Goal: Information Seeking & Learning: Learn about a topic

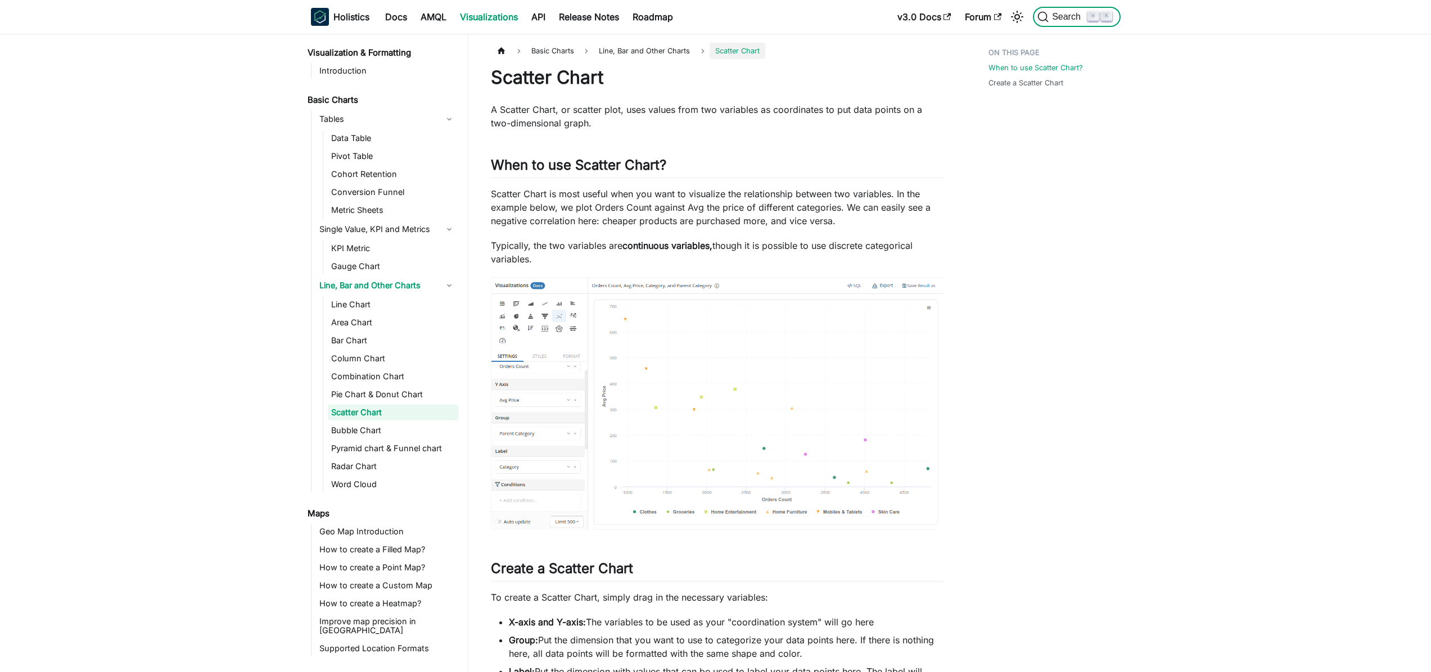
click at [1056, 14] on span "Search" at bounding box center [1067, 17] width 39 height 10
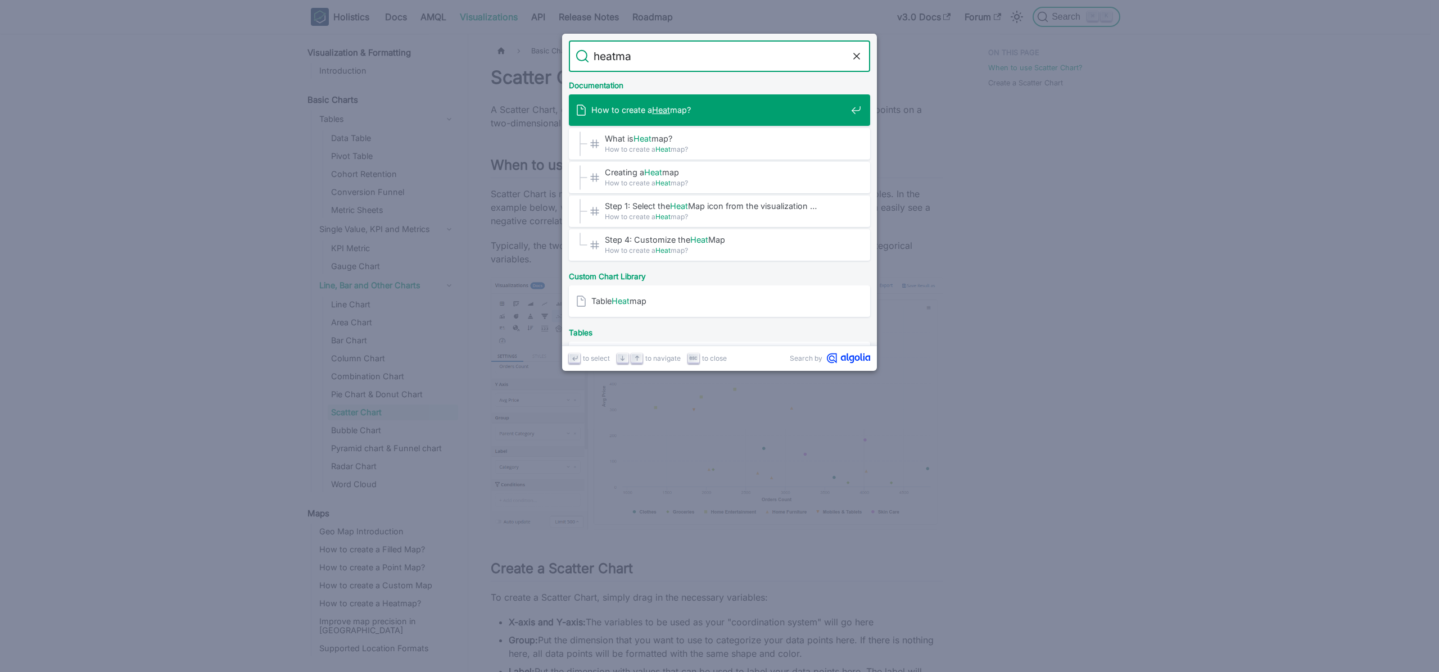
type input "heatmap"
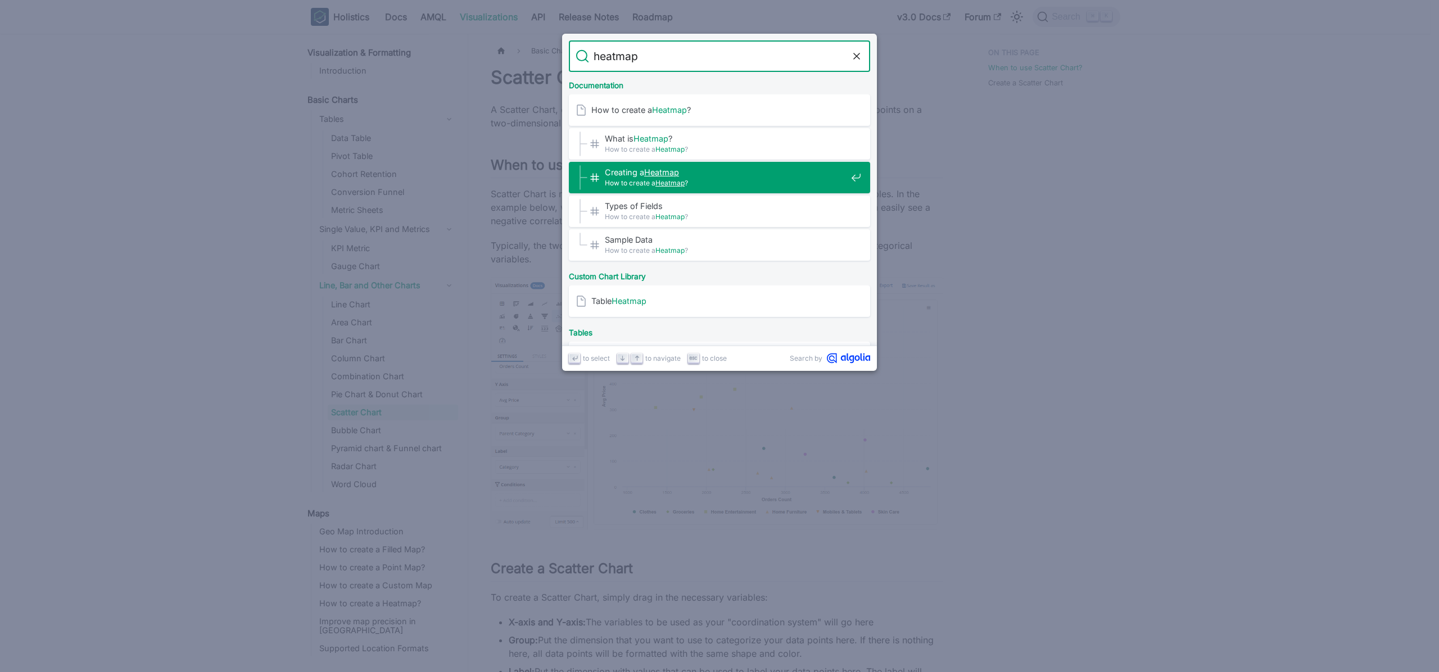
click at [716, 168] on span "Creating a Heatmap ​" at bounding box center [726, 172] width 242 height 11
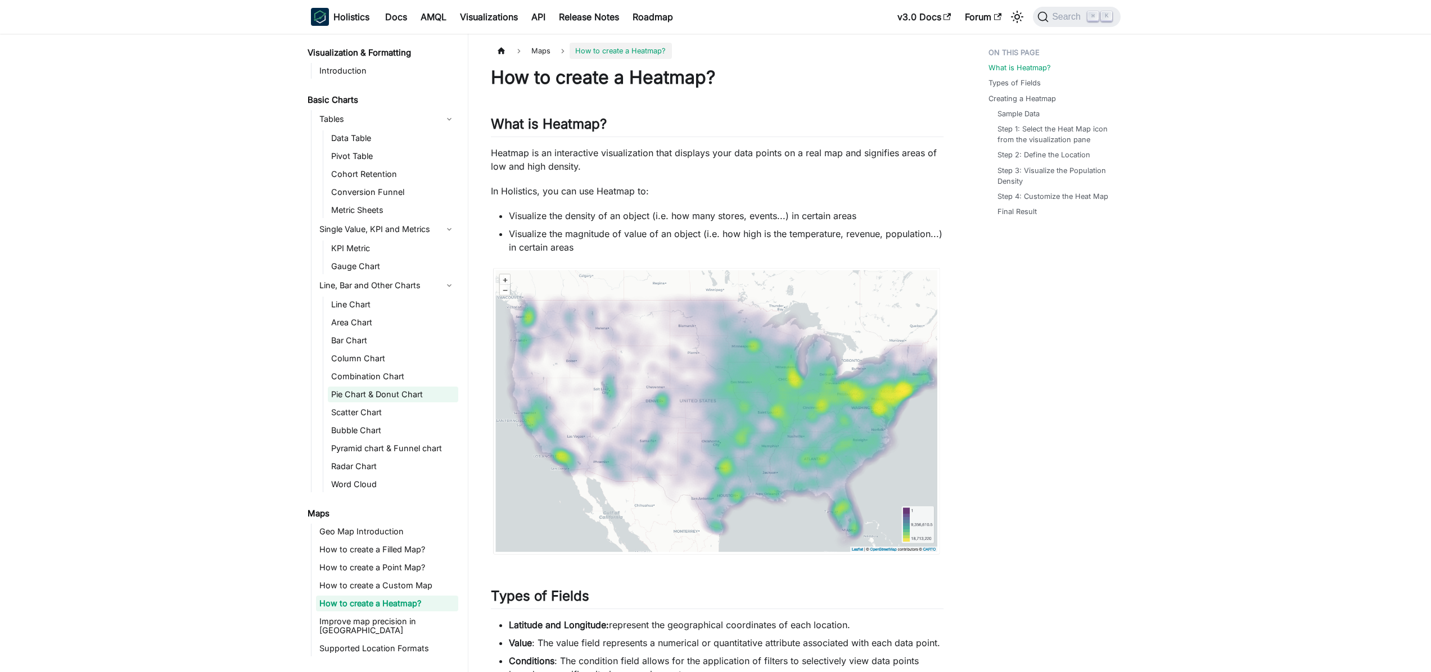
click at [383, 392] on link "Pie Chart & Donut Chart" at bounding box center [393, 395] width 130 height 16
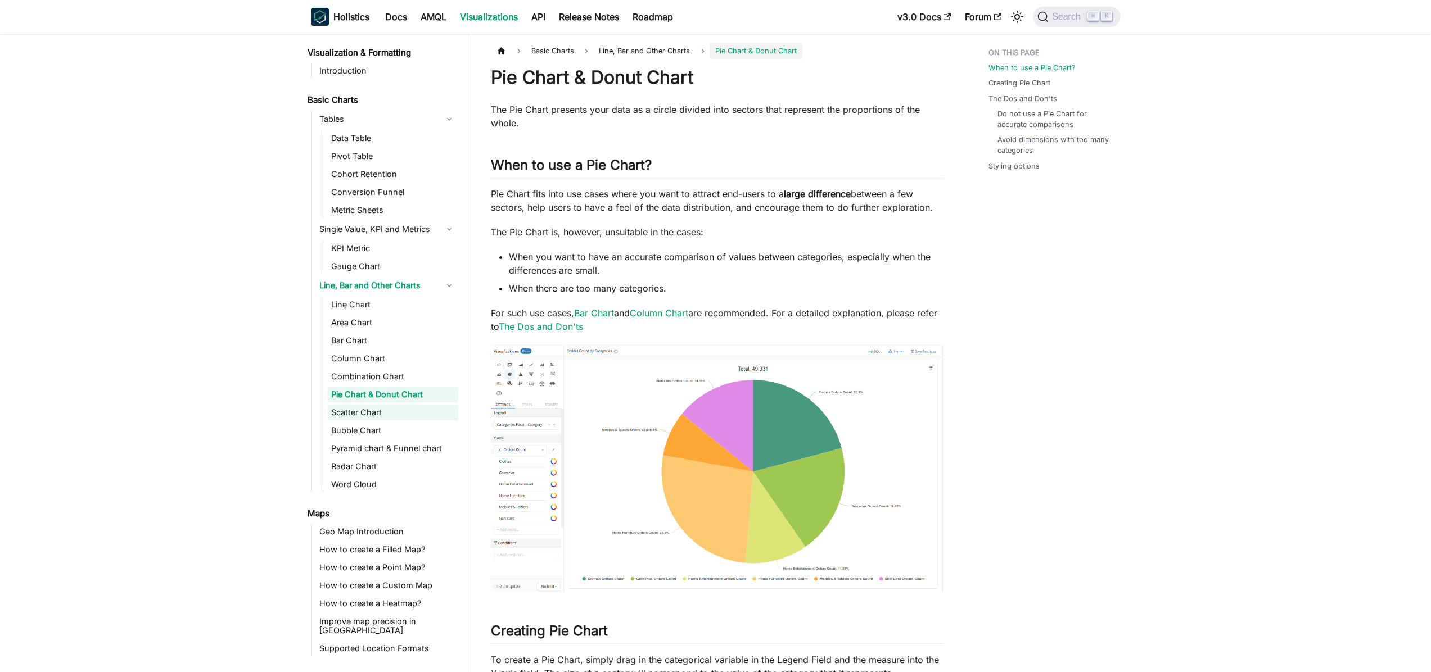
click at [378, 410] on link "Scatter Chart" at bounding box center [393, 413] width 130 height 16
